Goal: Information Seeking & Learning: Learn about a topic

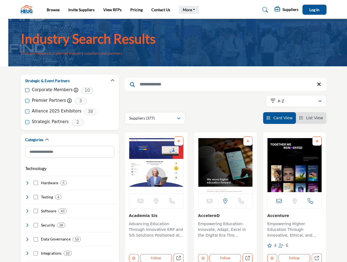
click at [188, 10] on link "More" at bounding box center [189, 10] width 20 height 8
click at [315, 10] on span "Log In" at bounding box center [314, 9] width 10 height 5
click at [113, 81] on icon "button" at bounding box center [113, 81] width 4 height 4
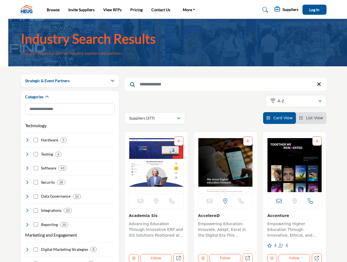
click at [70, 101] on div "Categories" at bounding box center [69, 97] width 89 height 13
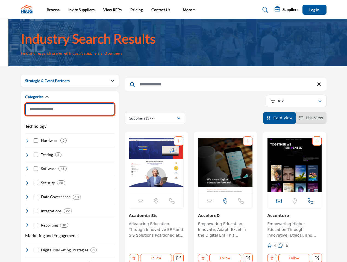
click at [70, 112] on input "Search Category" at bounding box center [69, 109] width 89 height 12
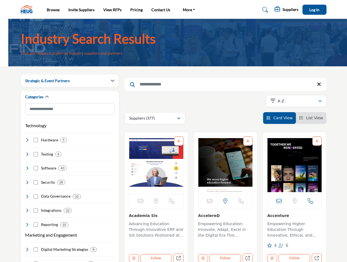
click at [70, 122] on div "Technology Clear Hardware 5" at bounding box center [69, 174] width 89 height 108
click at [47, 140] on h4 "Hardware" at bounding box center [49, 139] width 17 height 5
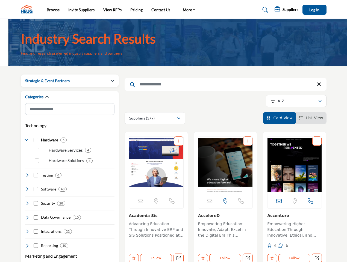
click at [46, 196] on div "Security 28" at bounding box center [69, 201] width 89 height 10
click at [43, 197] on div "Security 28" at bounding box center [69, 201] width 89 height 10
